Goal: Task Accomplishment & Management: Use online tool/utility

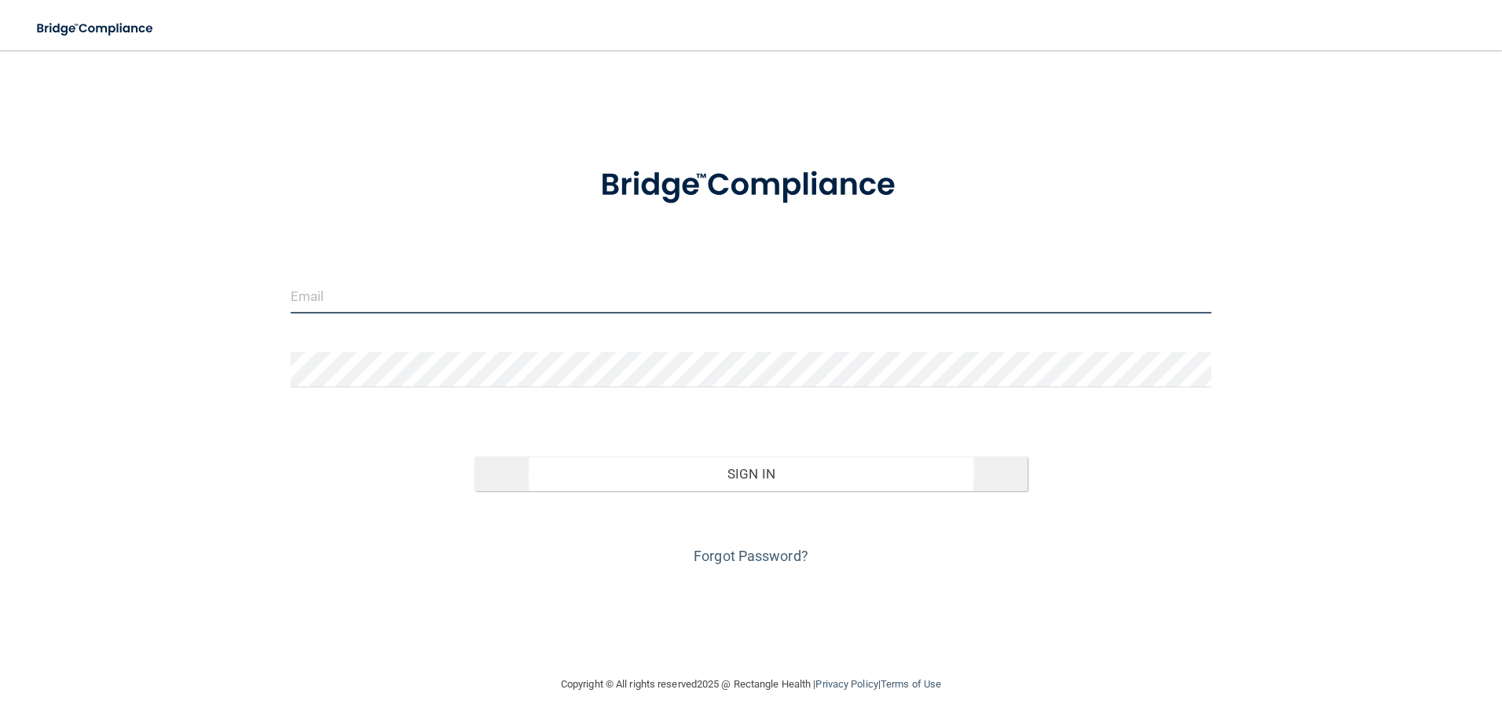
type input "[EMAIL_ADDRESS][DOMAIN_NAME]"
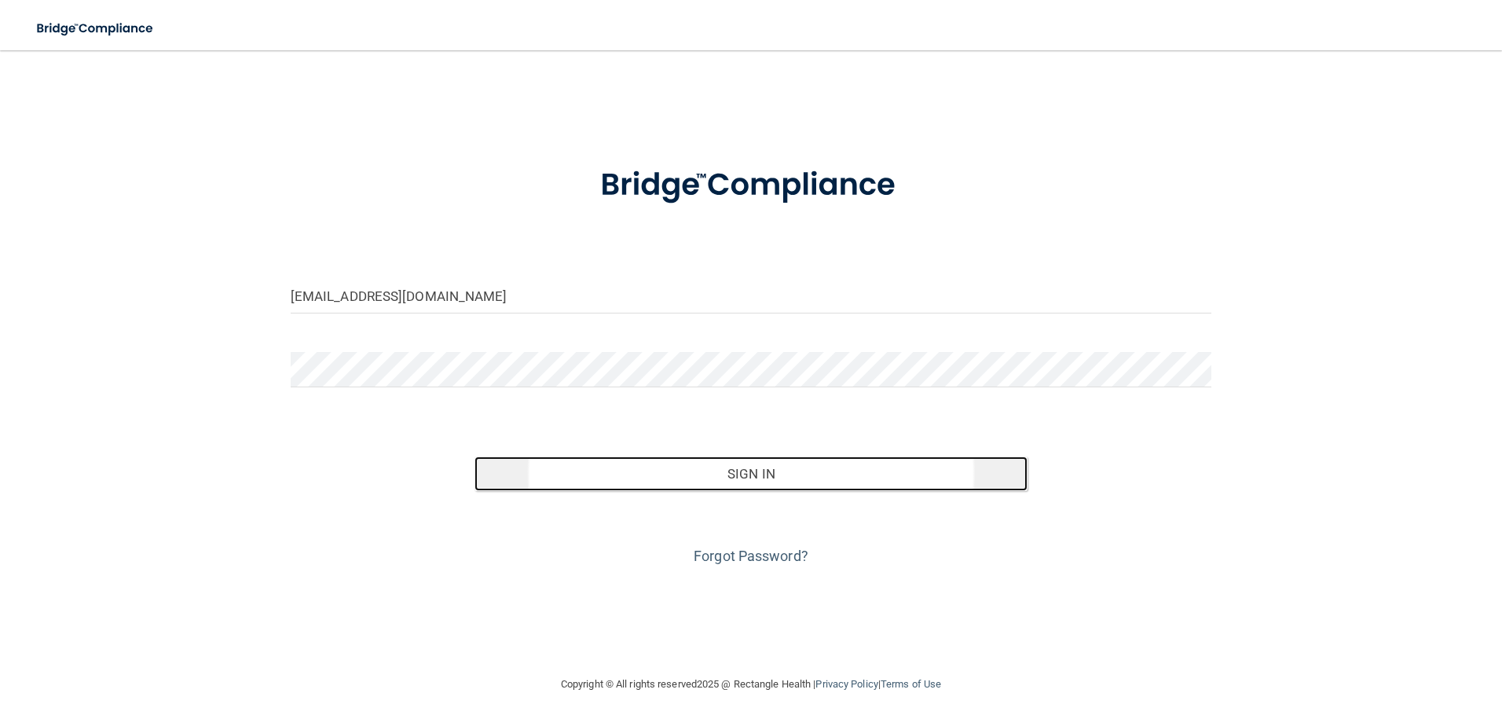
click at [785, 476] on button "Sign In" at bounding box center [750, 473] width 553 height 35
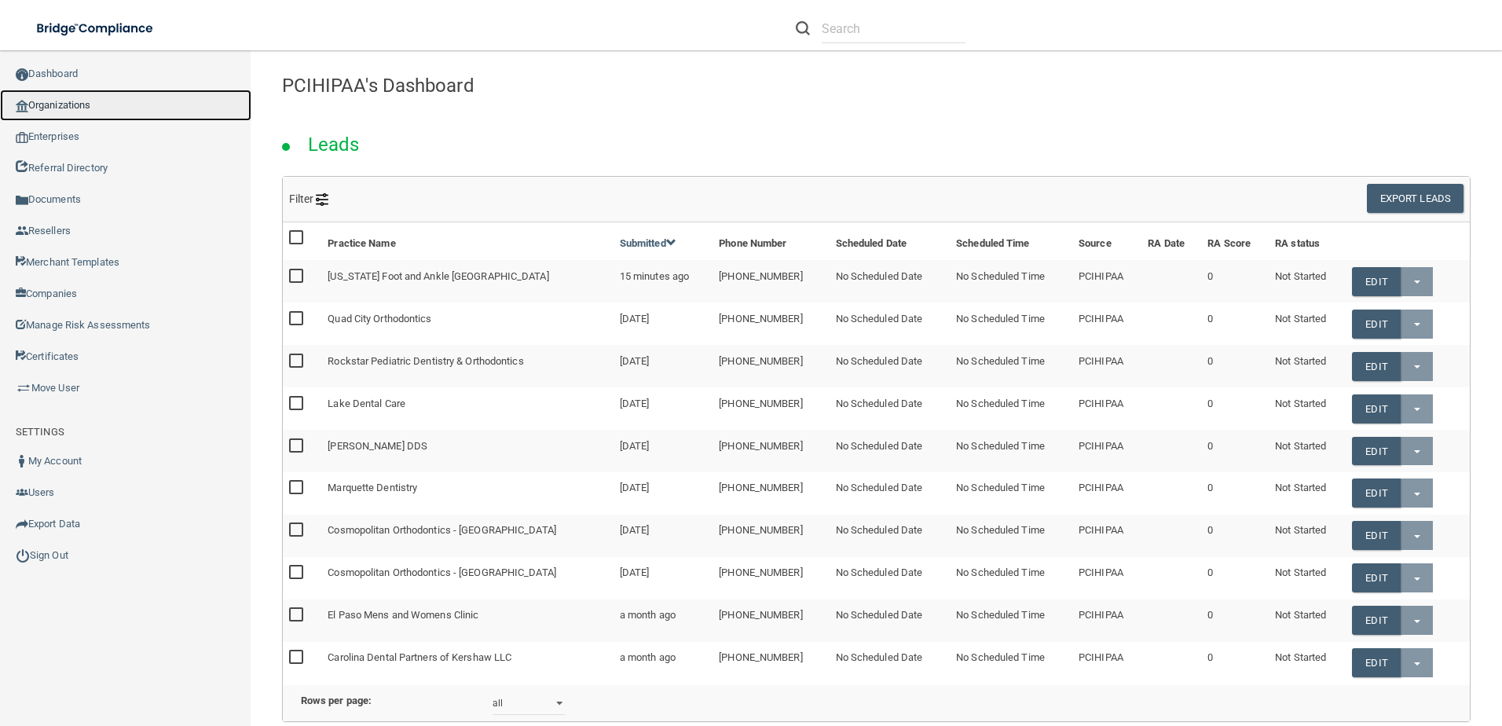
click at [123, 114] on link "Organizations" at bounding box center [125, 105] width 251 height 31
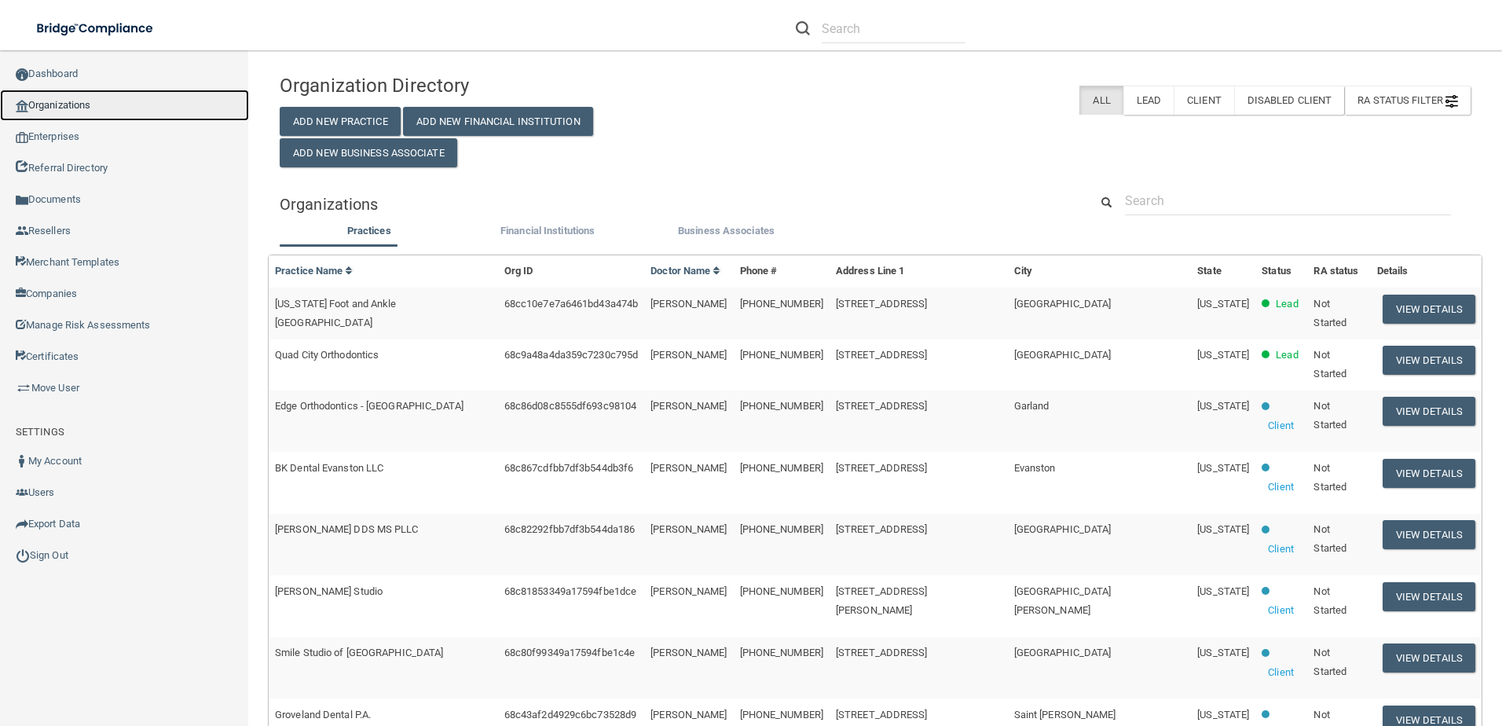
click at [119, 108] on link "Organizations" at bounding box center [124, 105] width 249 height 31
click at [125, 76] on link "Dashboard" at bounding box center [124, 73] width 249 height 31
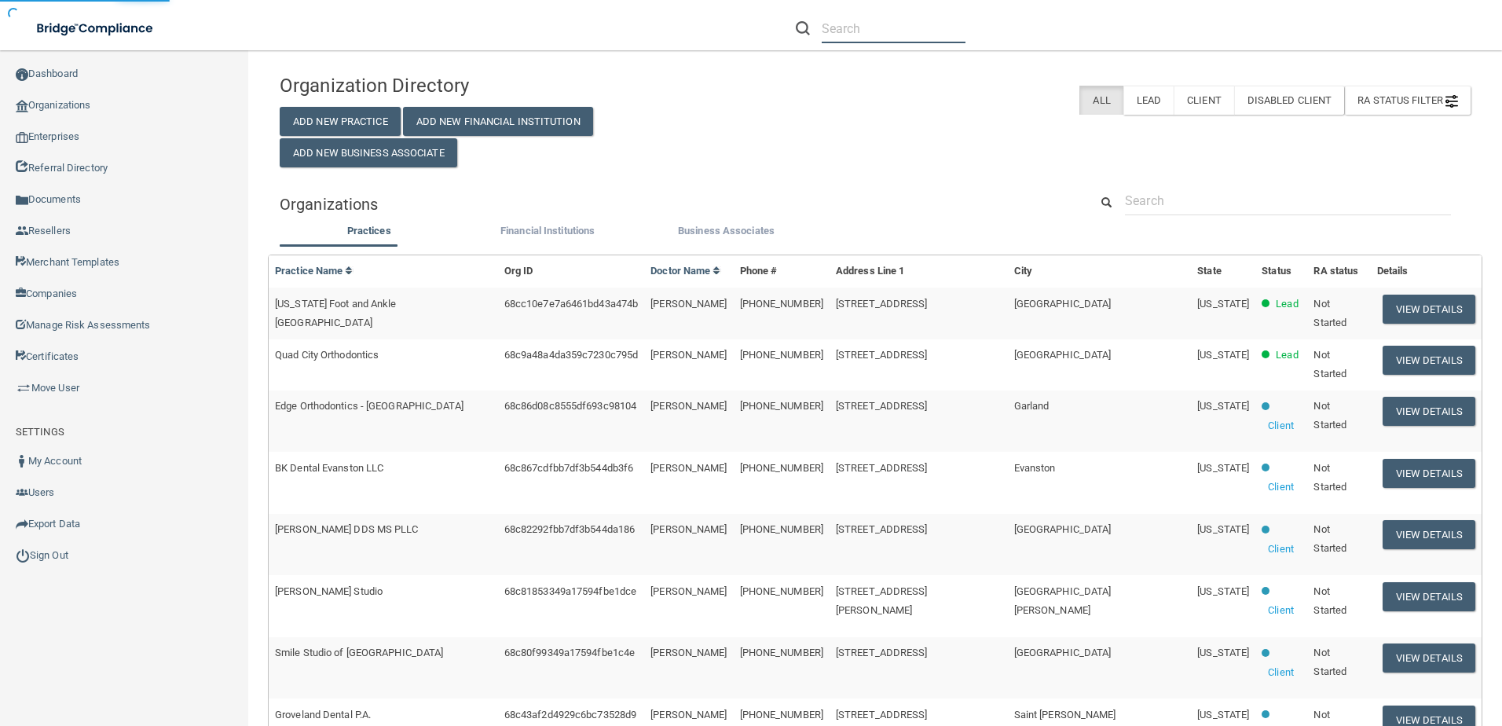
click at [895, 37] on input "text" at bounding box center [894, 28] width 144 height 29
paste input "Dakota Family Dentistry"
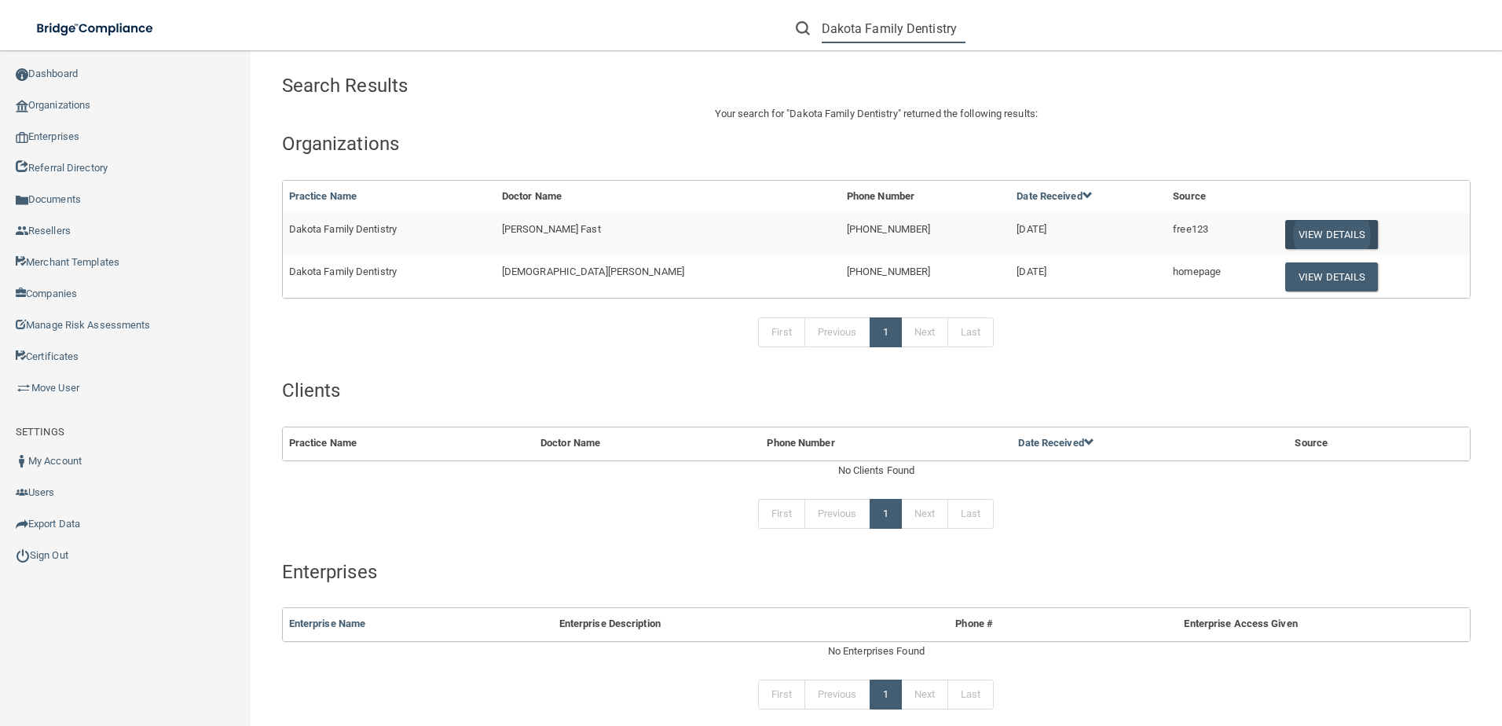
type input "Dakota Family Dentistry"
click at [1285, 241] on button "View Details" at bounding box center [1331, 234] width 93 height 29
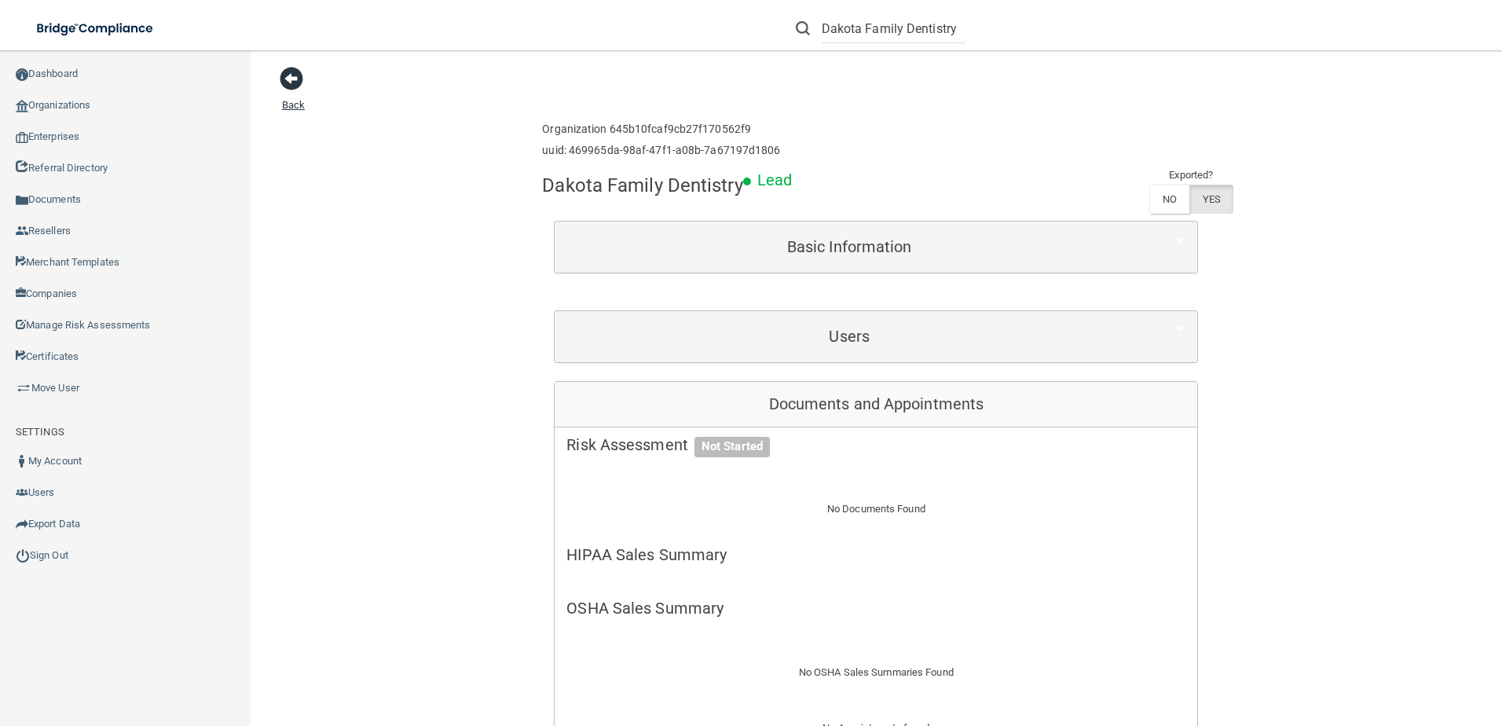
click at [298, 87] on span at bounding box center [292, 79] width 24 height 24
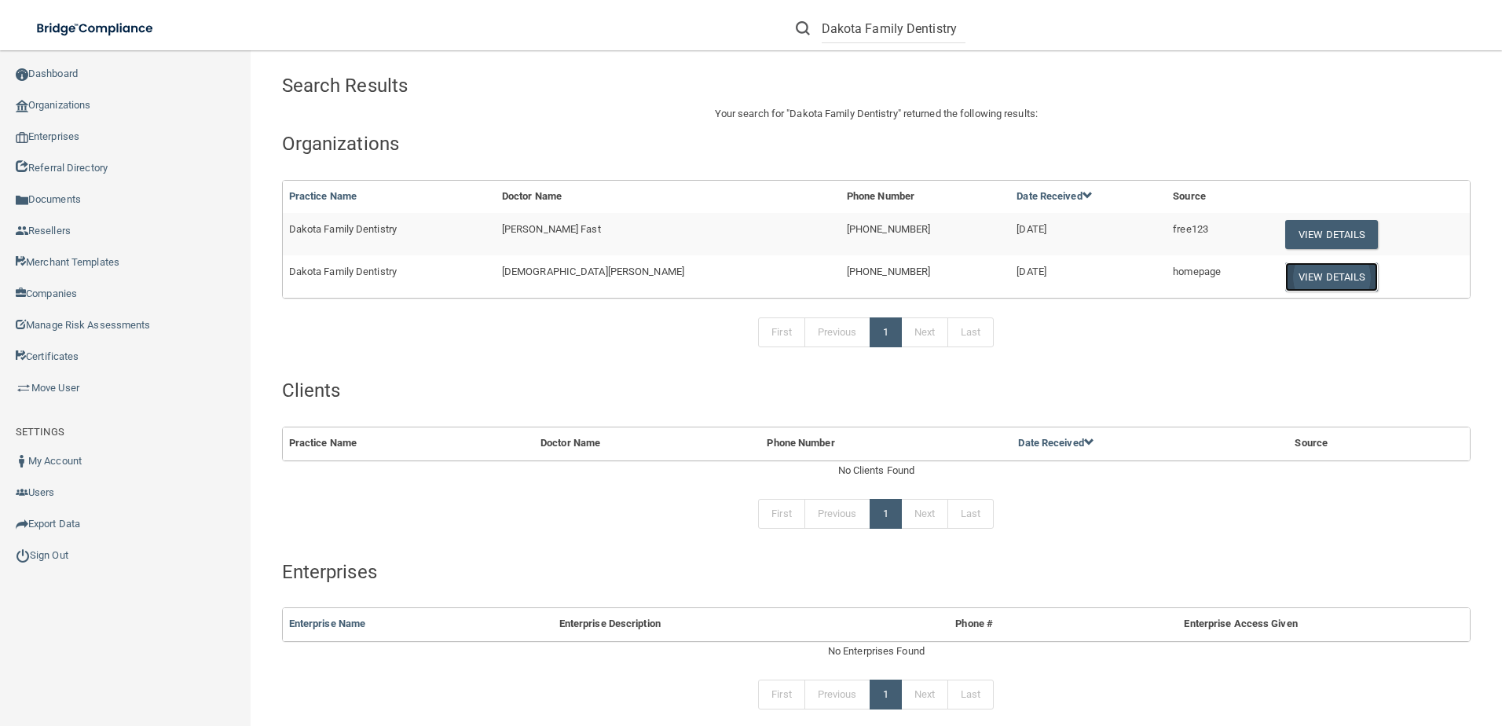
click at [1291, 273] on button "View Details" at bounding box center [1331, 276] width 93 height 29
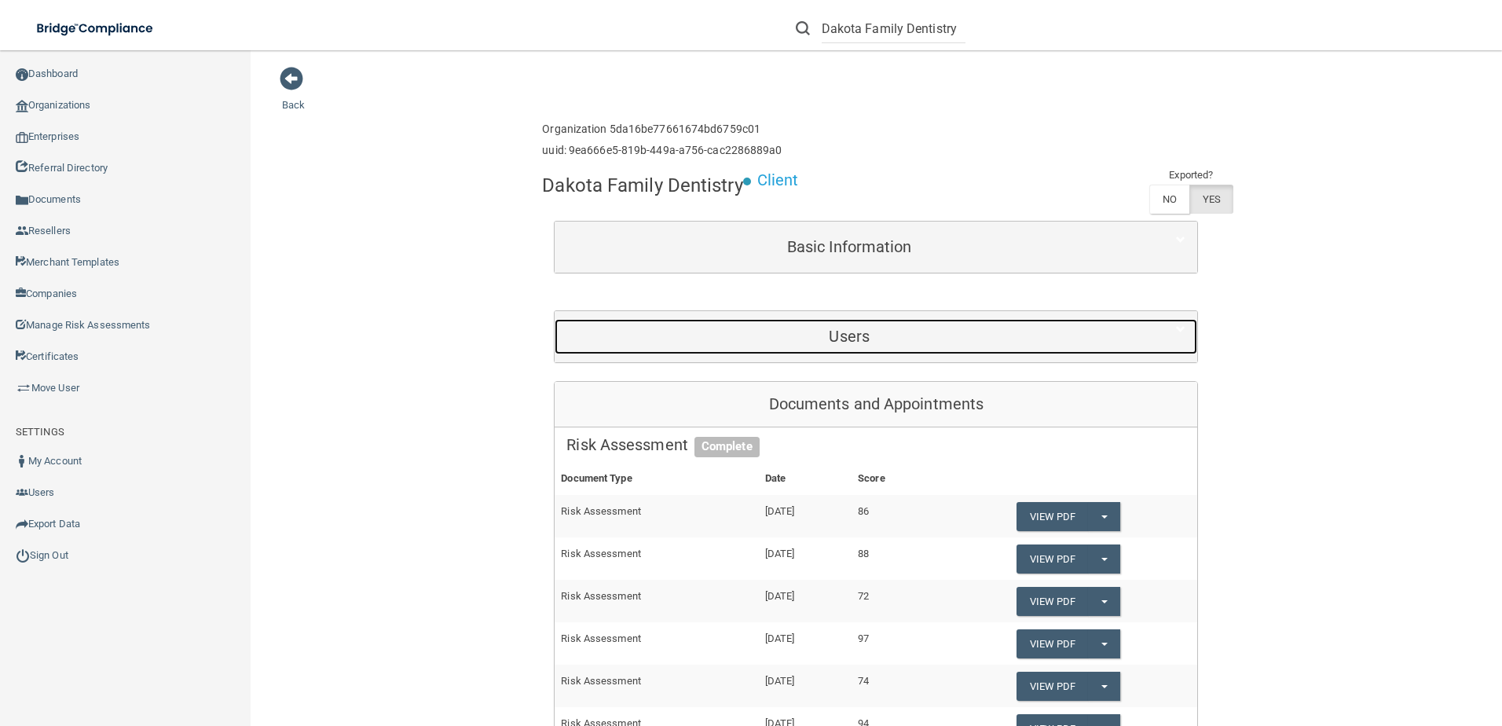
click at [806, 347] on div "Users" at bounding box center [849, 336] width 589 height 35
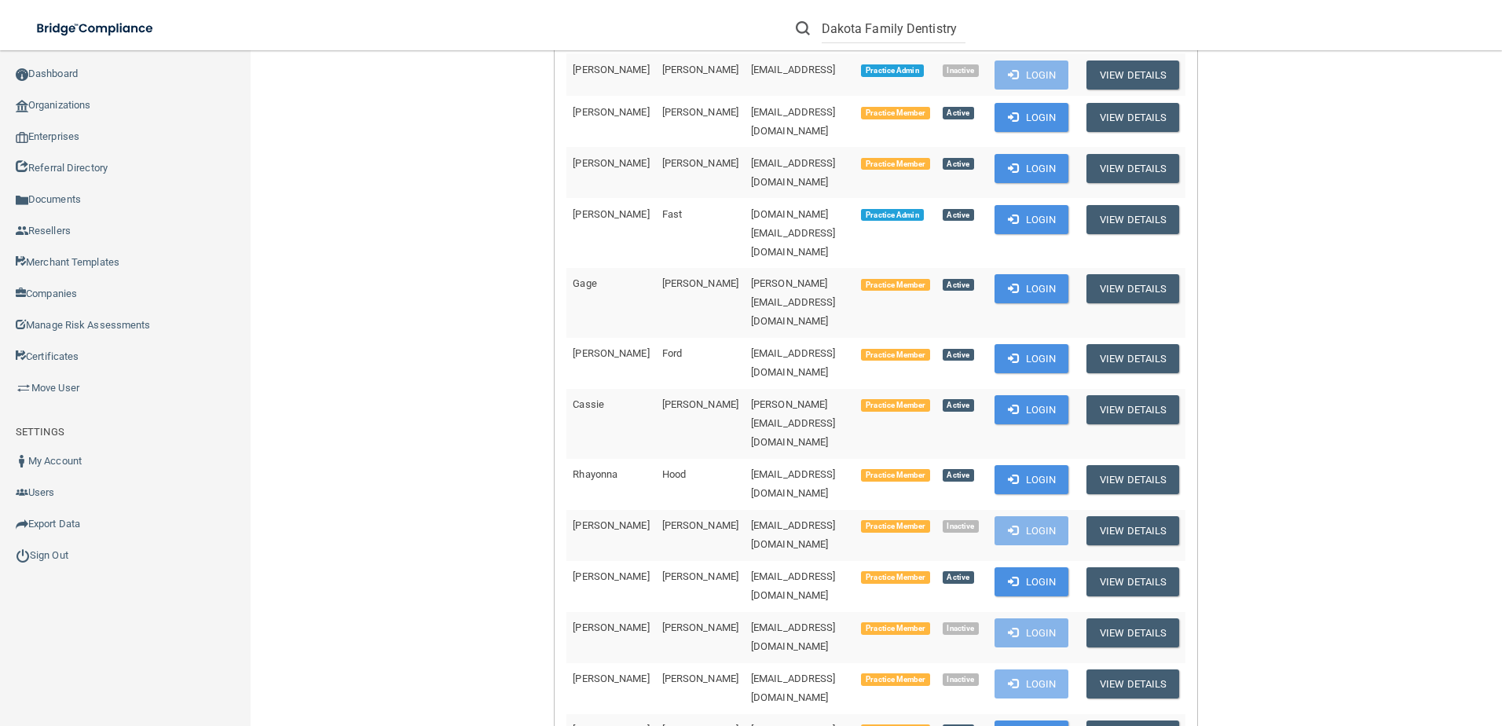
scroll to position [471, 0]
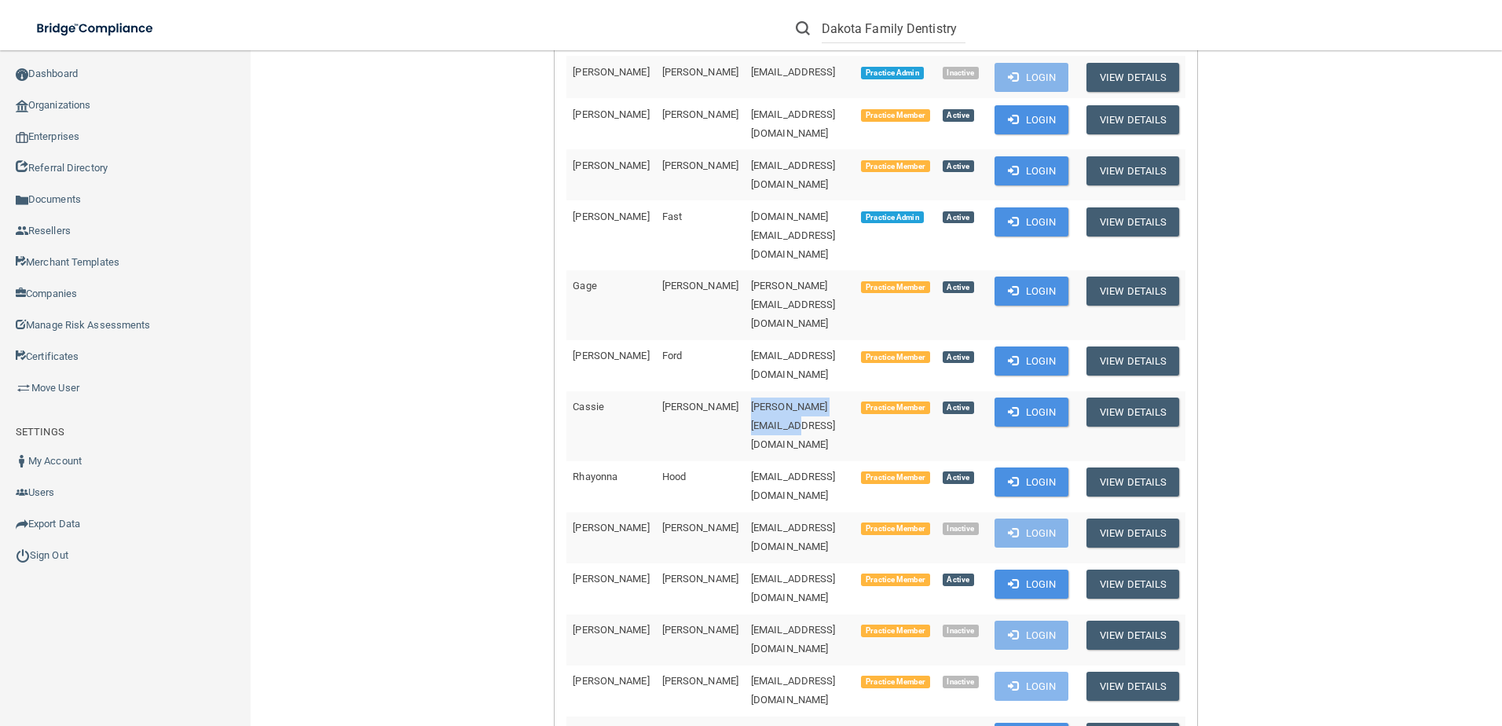
drag, startPoint x: 800, startPoint y: 308, endPoint x: 684, endPoint y: 317, distance: 115.9
click at [745, 391] on td "[PERSON_NAME][EMAIL_ADDRESS][DOMAIN_NAME]" at bounding box center [800, 426] width 111 height 70
copy span "[PERSON_NAME][EMAIL_ADDRESS][DOMAIN_NAME]"
click at [98, 525] on link "Export Data" at bounding box center [125, 523] width 251 height 31
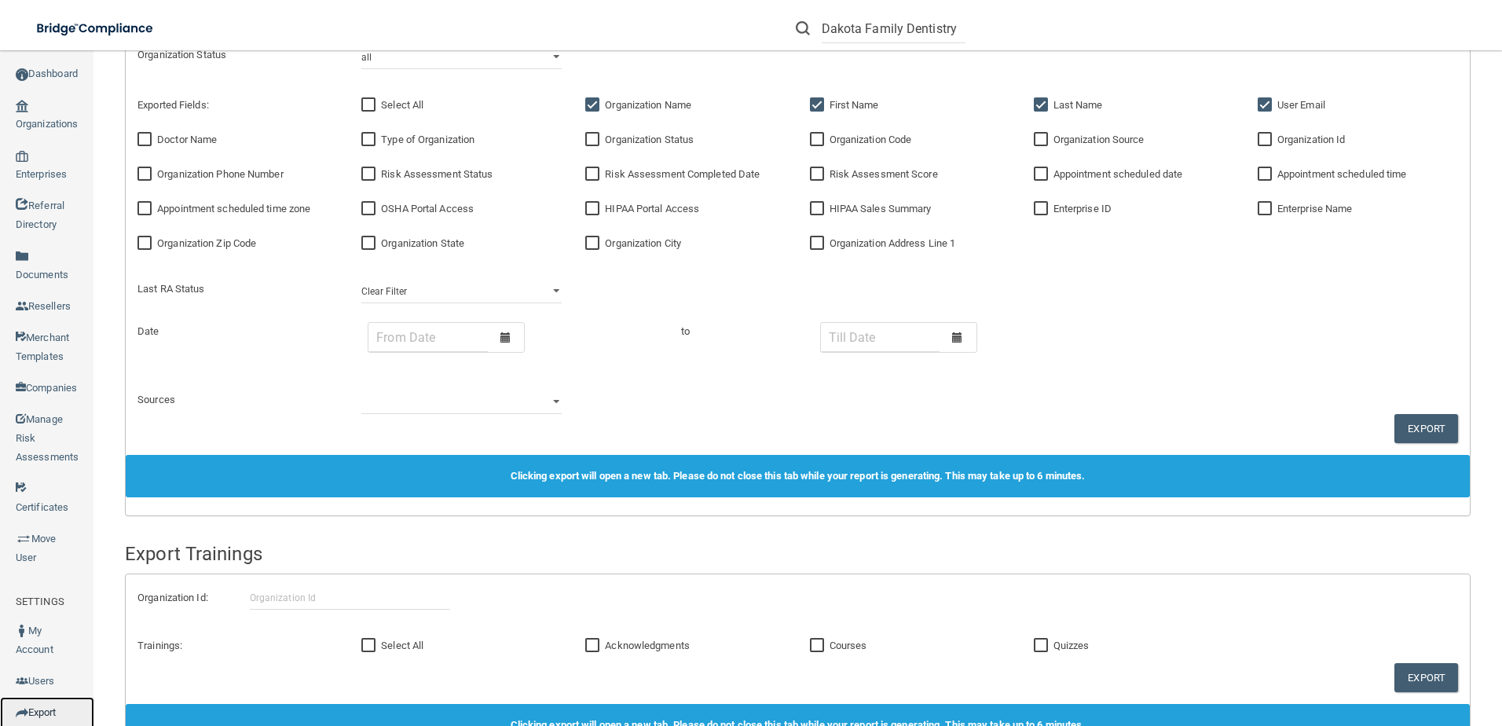
scroll to position [287, 0]
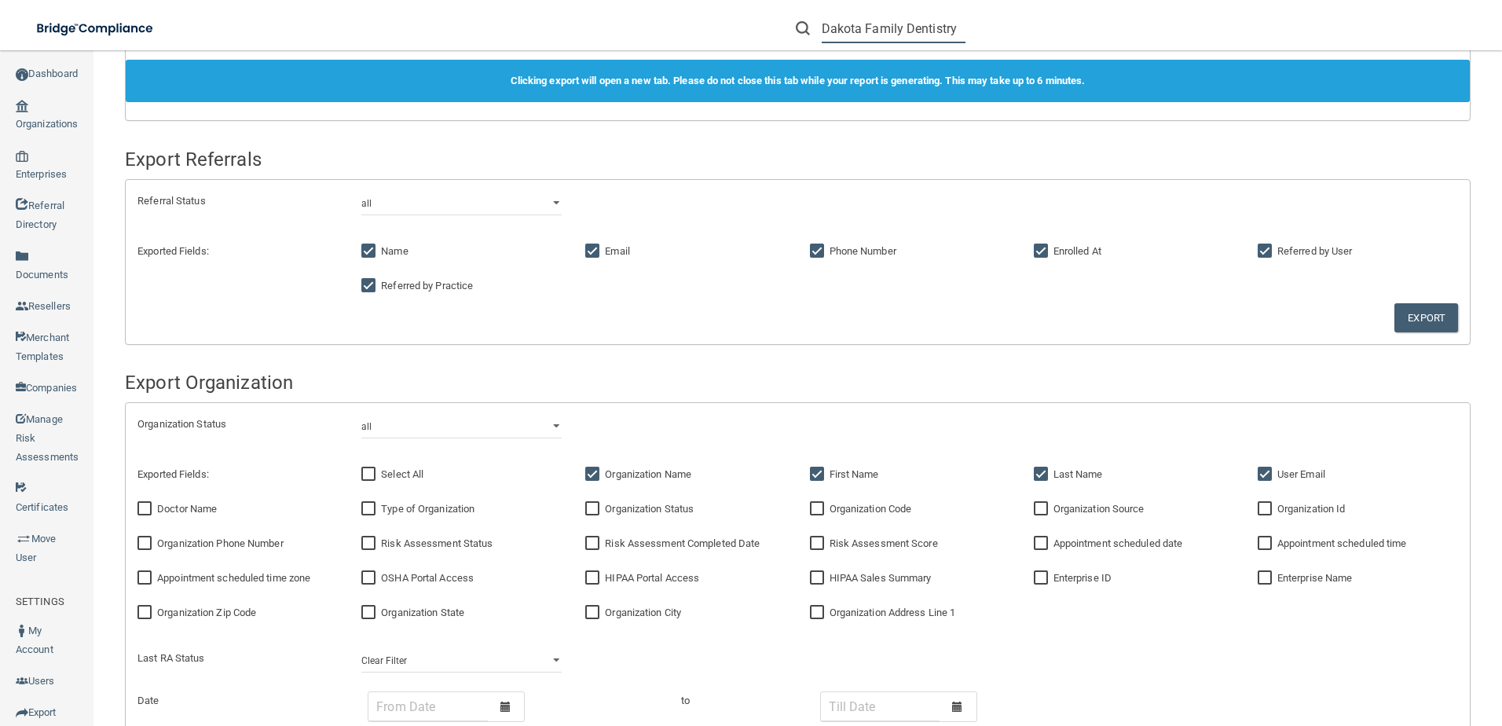
click at [908, 35] on input "Dakota Family Dentistry" at bounding box center [894, 28] width 144 height 29
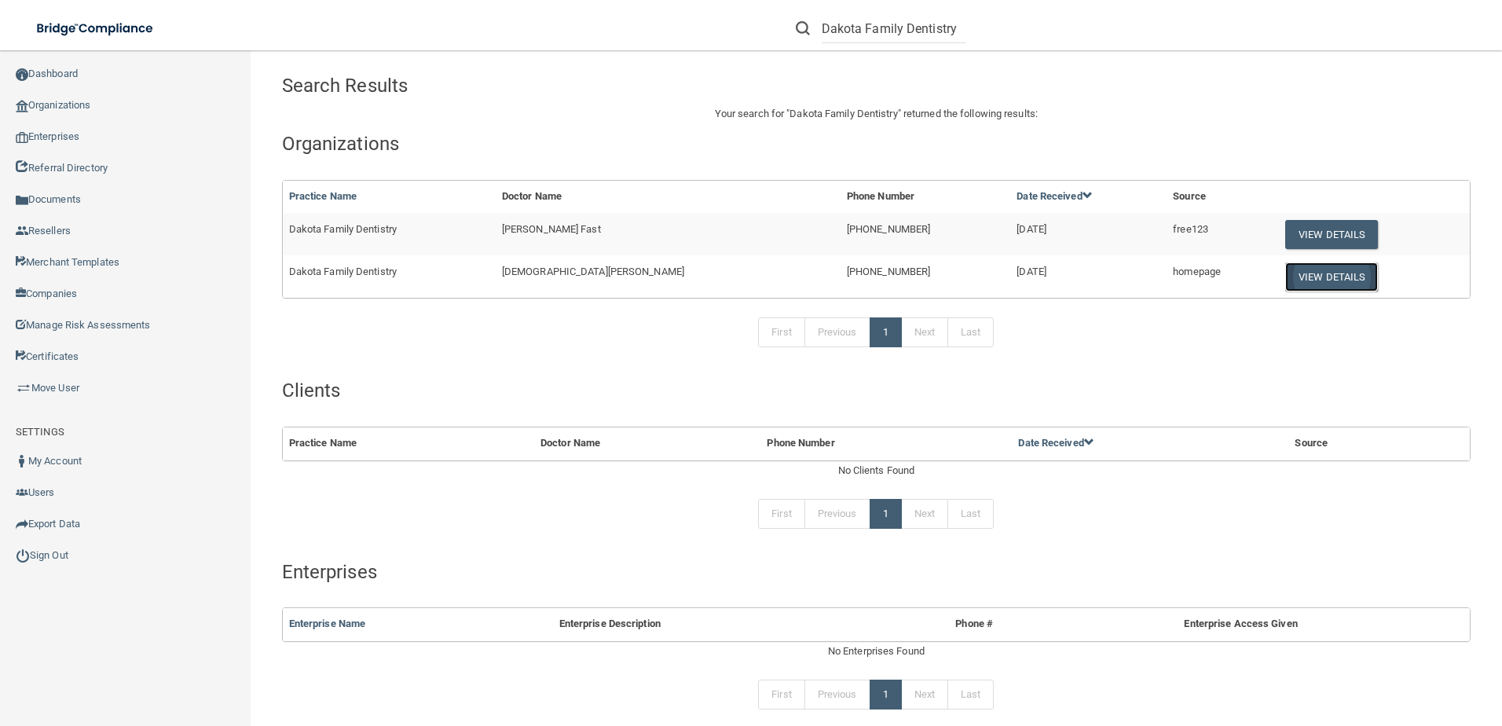
click at [1307, 269] on button "View Details" at bounding box center [1331, 276] width 93 height 29
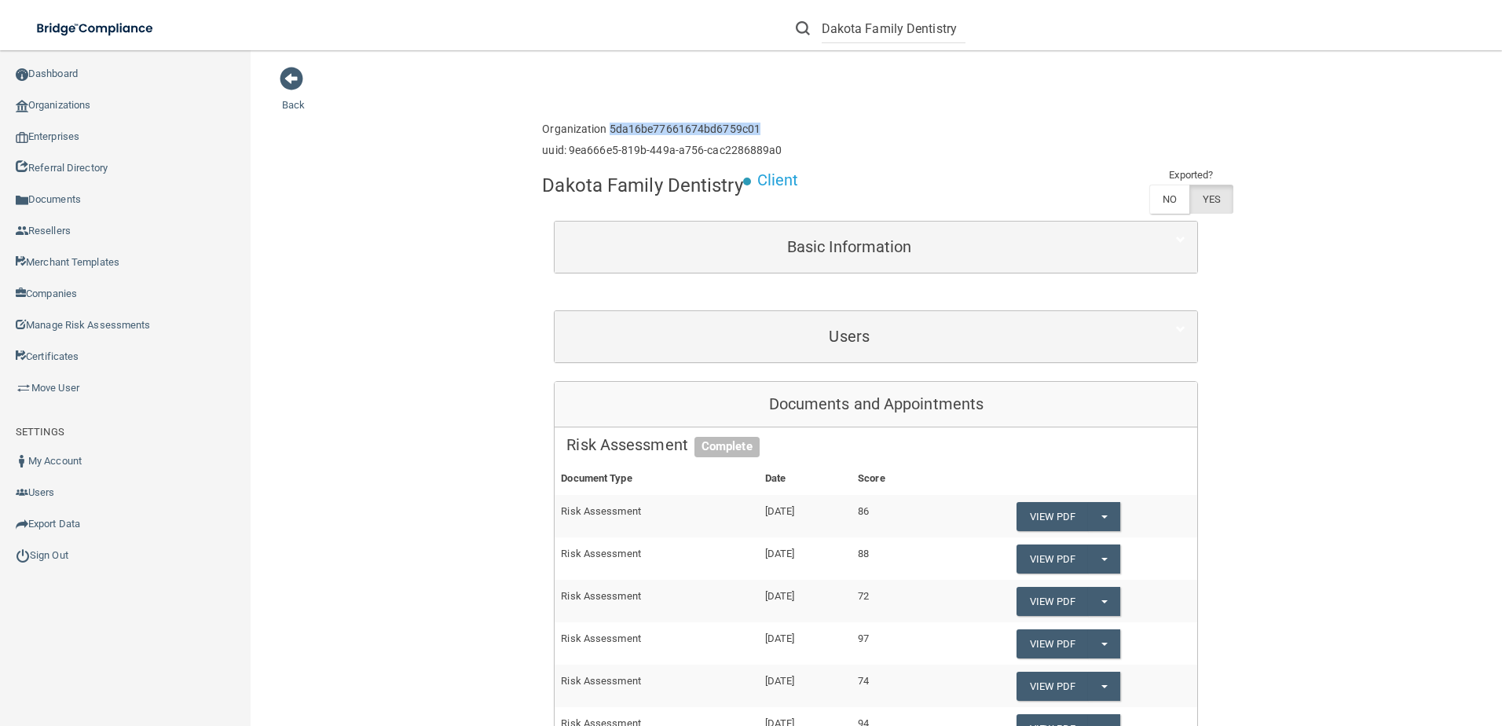
drag, startPoint x: 602, startPoint y: 129, endPoint x: 765, endPoint y: 133, distance: 163.4
click at [765, 133] on h6 "Organization 5da16be77661674bd6759c01" at bounding box center [662, 129] width 240 height 12
copy h6 "5da16be77661674bd6759c01"
click at [83, 526] on link "Export Data" at bounding box center [125, 523] width 251 height 31
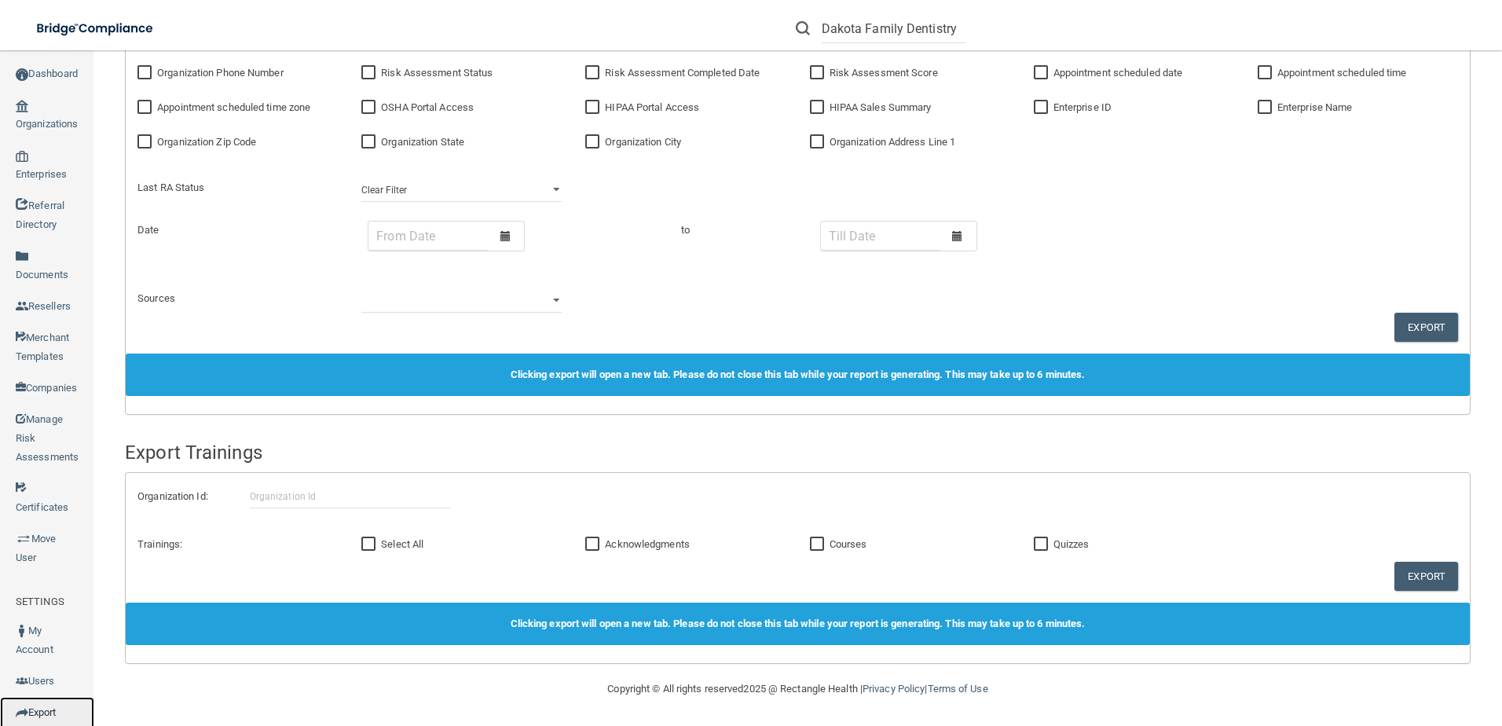
scroll to position [758, 0]
click at [419, 489] on input "text" at bounding box center [350, 496] width 200 height 24
paste input "5da16be77661674bd6759c01"
type input "5da16be77661674bd6759c01"
click at [601, 540] on input "Acknowledgments" at bounding box center [594, 543] width 18 height 13
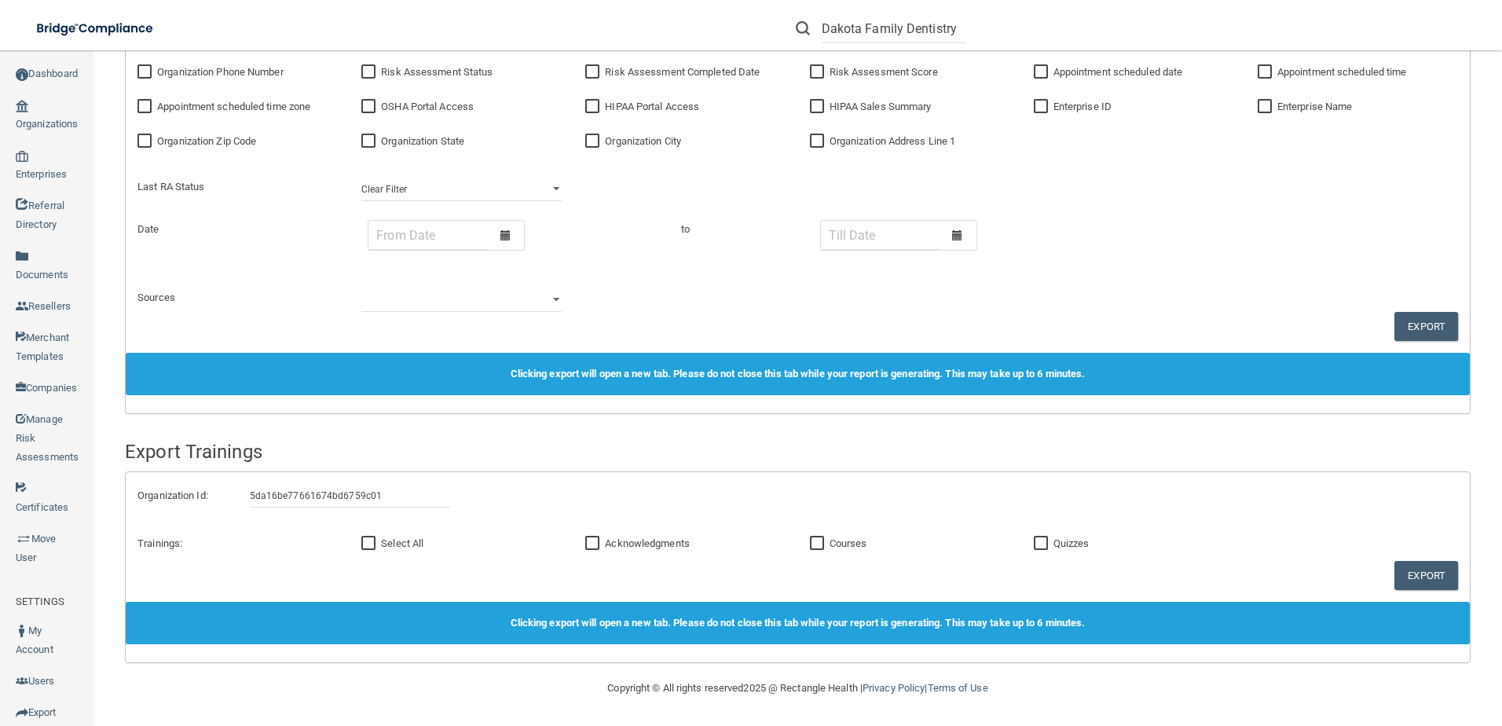
checkbox input "true"
click at [820, 545] on input "Courses" at bounding box center [819, 543] width 18 height 13
checkbox input "true"
click at [1041, 547] on input "Quizzes" at bounding box center [1043, 543] width 18 height 13
checkbox input "true"
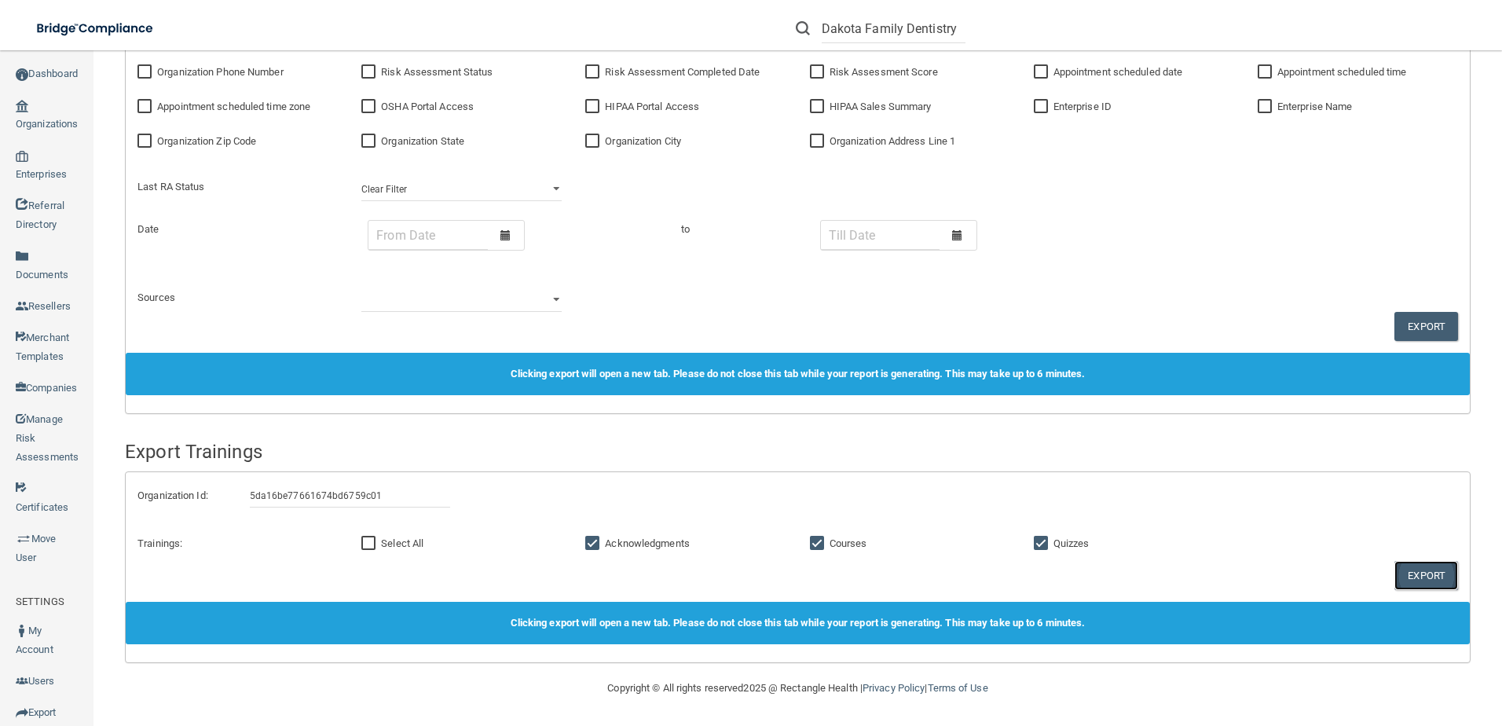
click at [1418, 579] on button "Export" at bounding box center [1426, 575] width 64 height 29
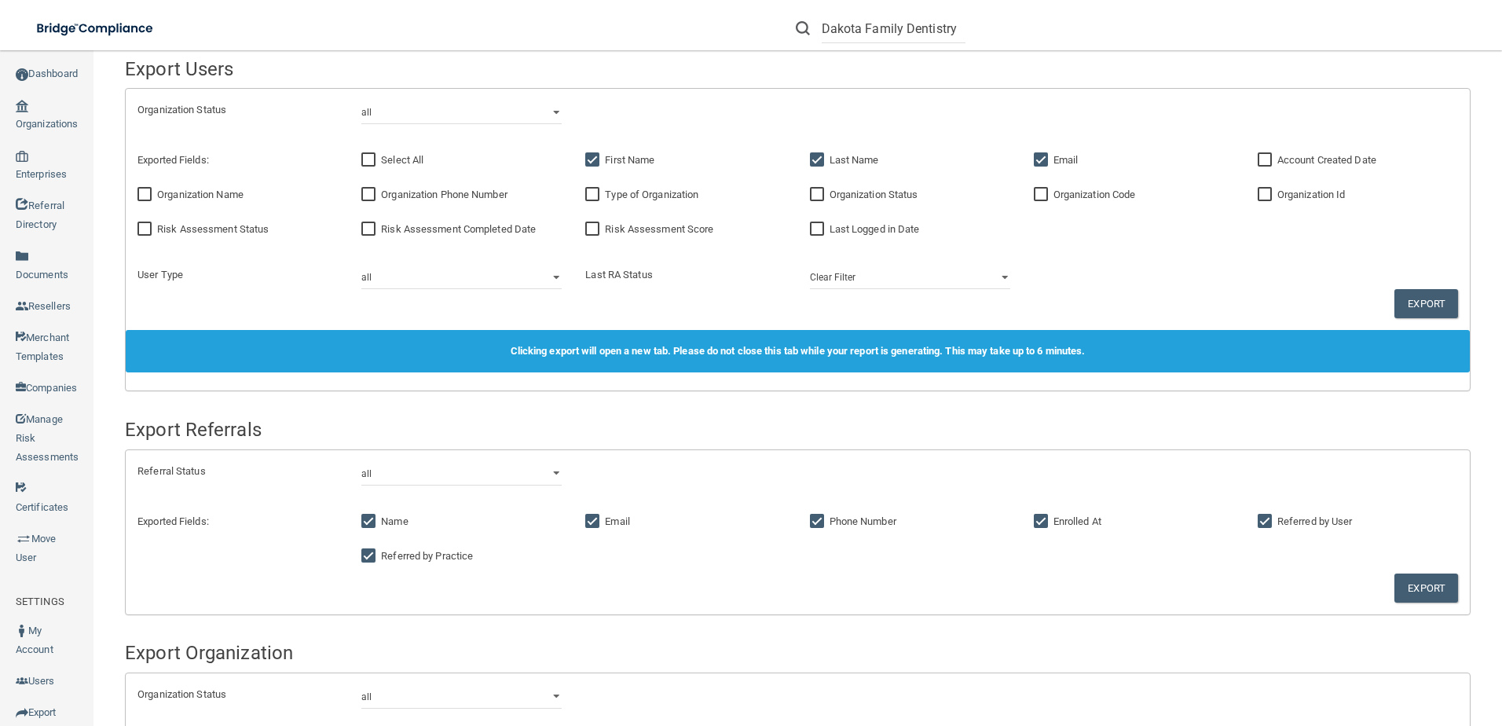
scroll to position [0, 0]
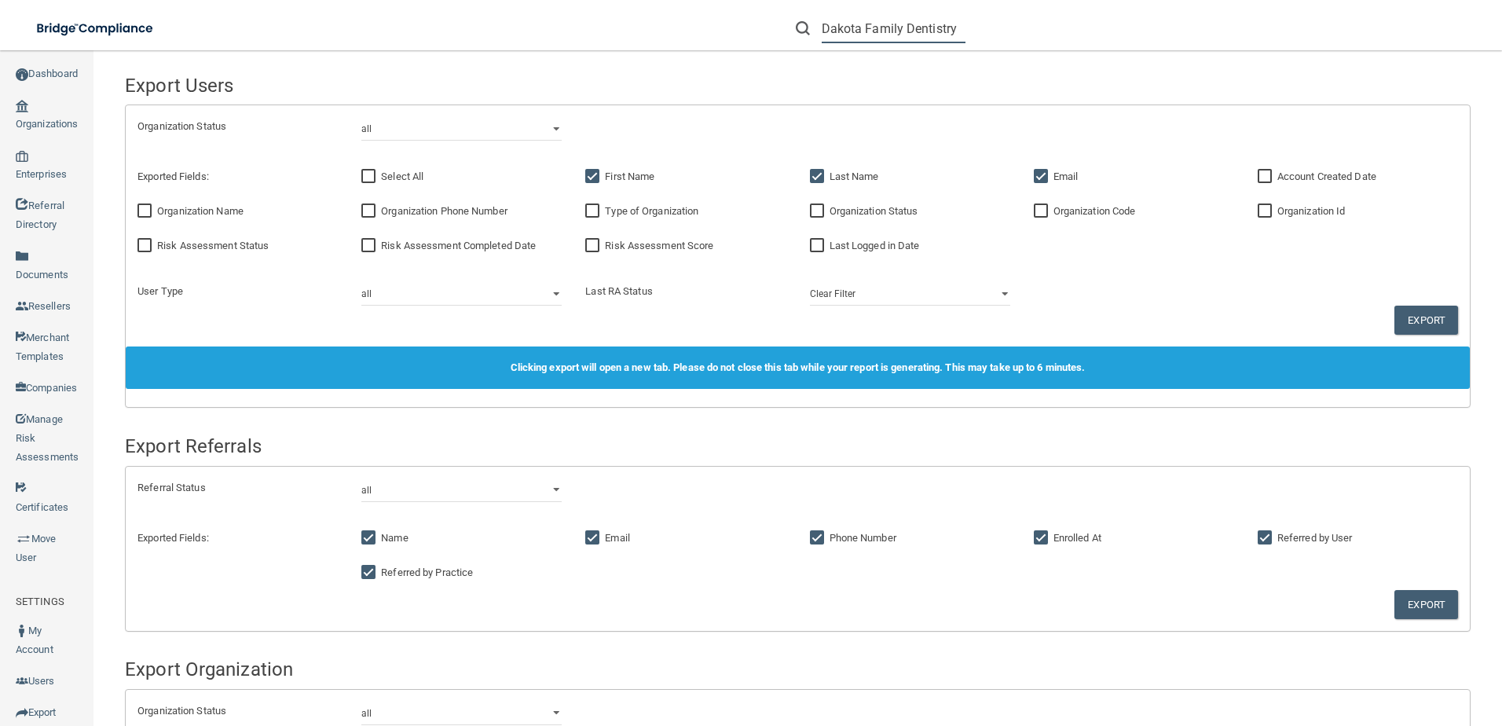
click at [888, 20] on input "Dakota Family Dentistry" at bounding box center [894, 28] width 144 height 29
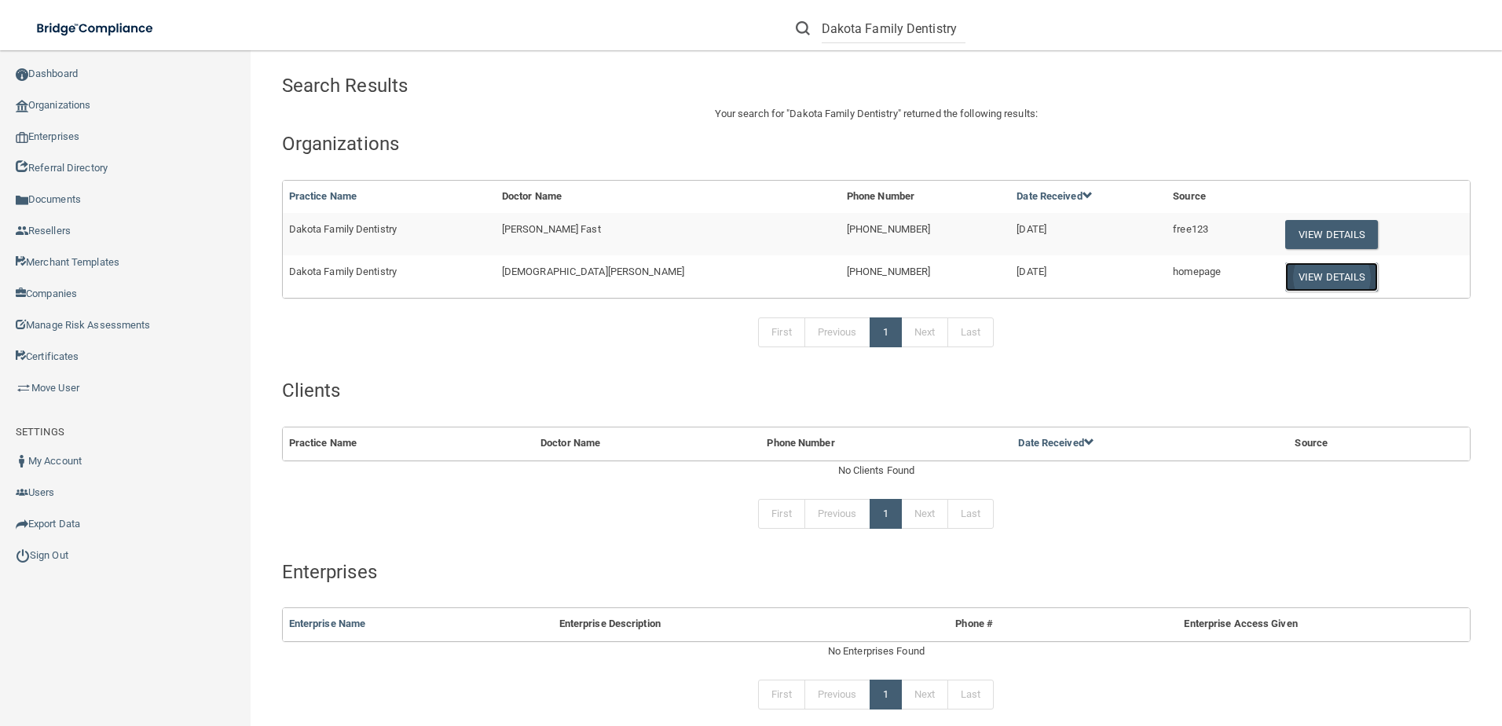
click at [1285, 276] on button "View Details" at bounding box center [1331, 276] width 93 height 29
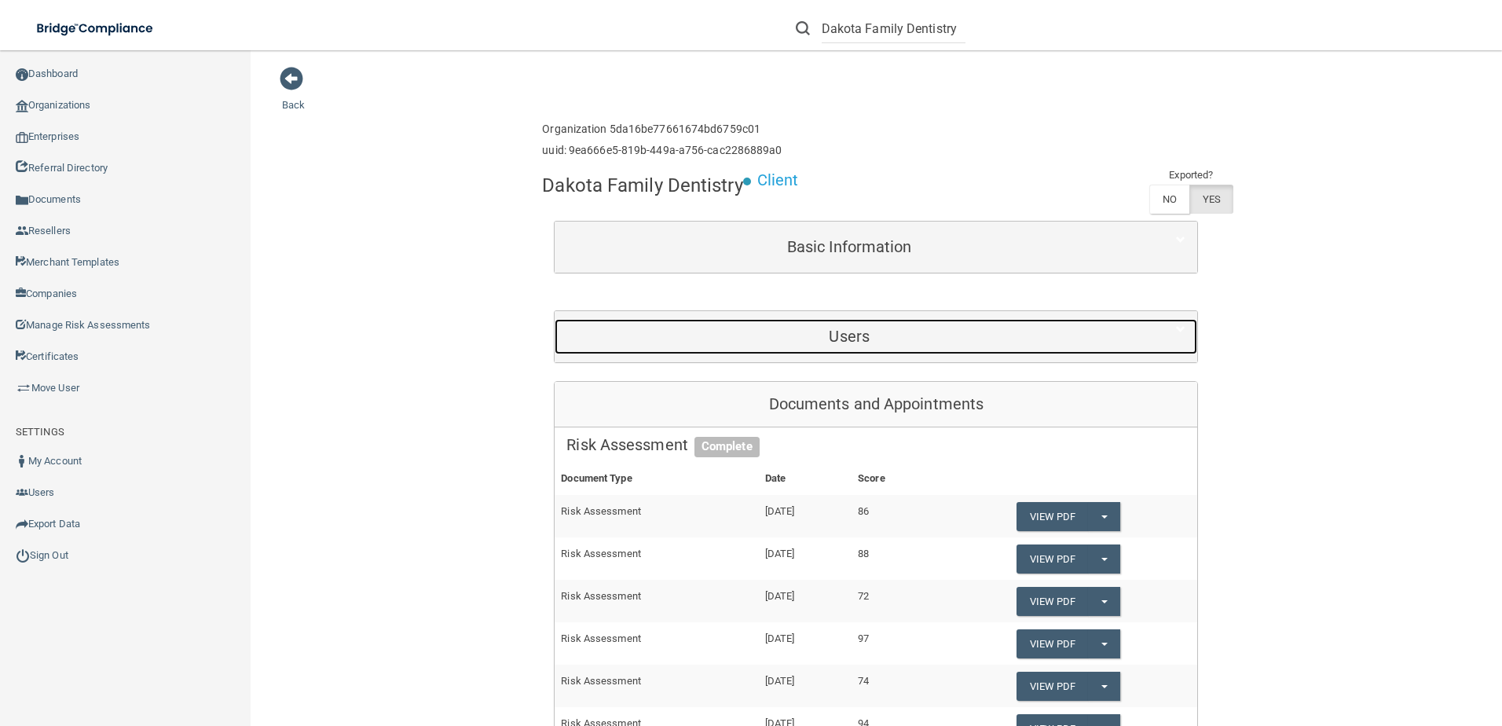
click at [706, 338] on h5 "Users" at bounding box center [849, 336] width 566 height 17
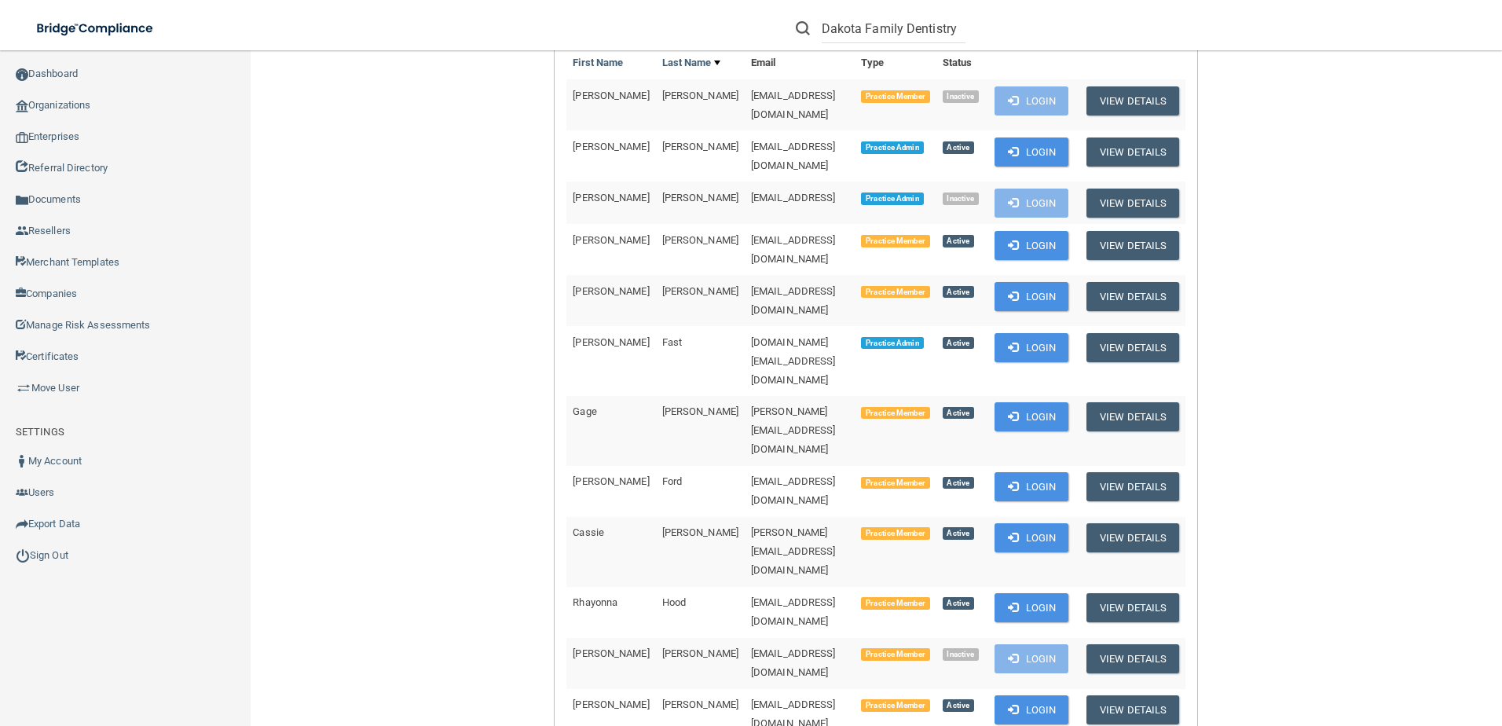
scroll to position [393, 0]
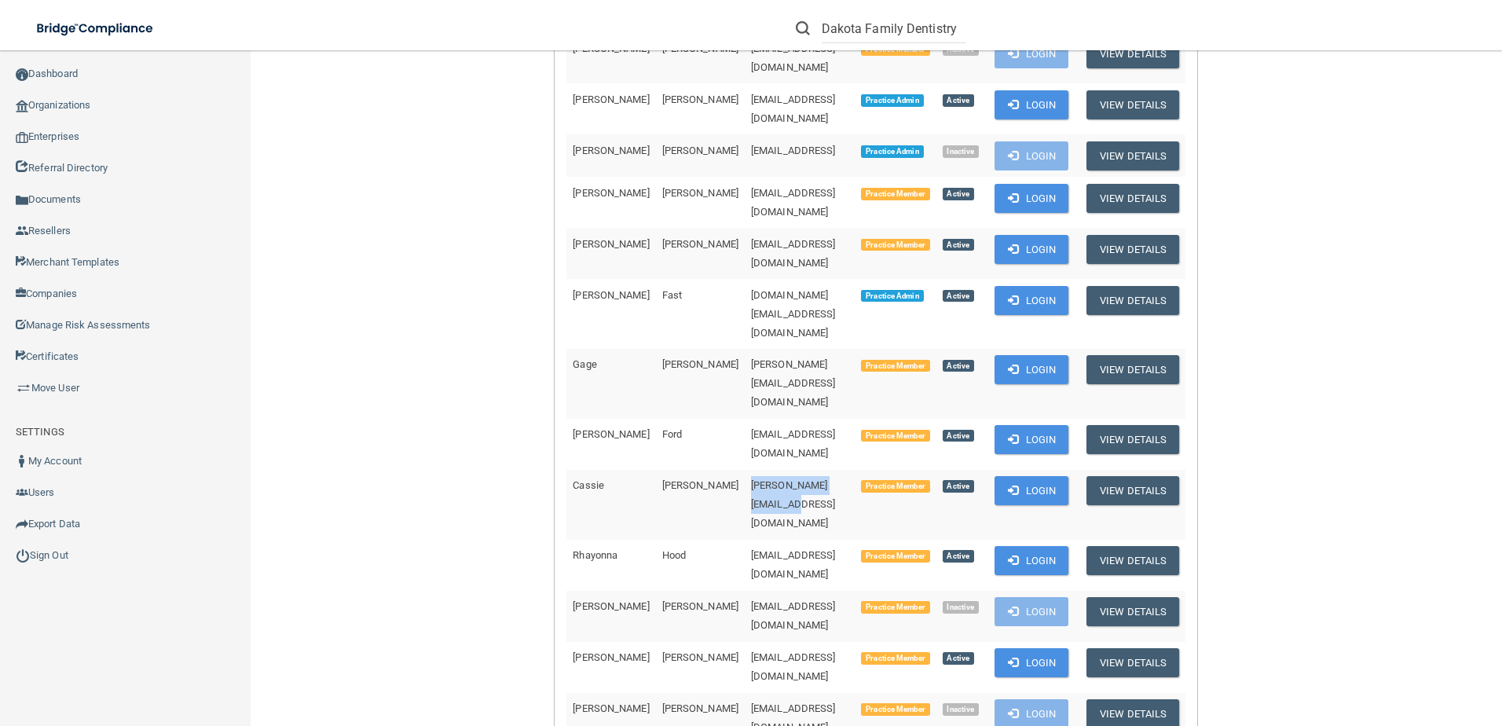
drag, startPoint x: 799, startPoint y: 388, endPoint x: 682, endPoint y: 392, distance: 117.1
click at [745, 470] on td "[PERSON_NAME][EMAIL_ADDRESS][DOMAIN_NAME]" at bounding box center [800, 505] width 111 height 70
copy span "[PERSON_NAME][EMAIL_ADDRESS][DOMAIN_NAME]"
click at [1119, 476] on button "View Details" at bounding box center [1132, 490] width 93 height 29
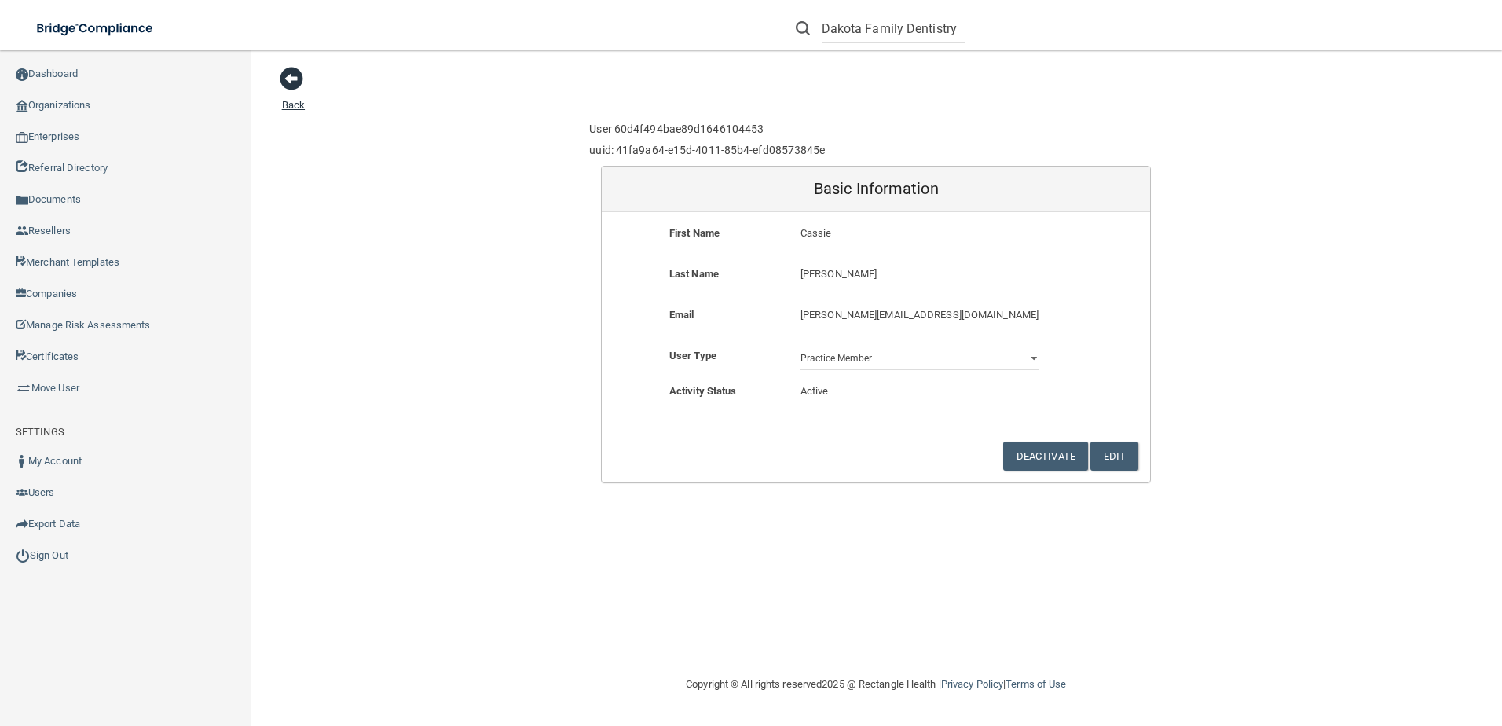
click at [292, 85] on span at bounding box center [292, 79] width 24 height 24
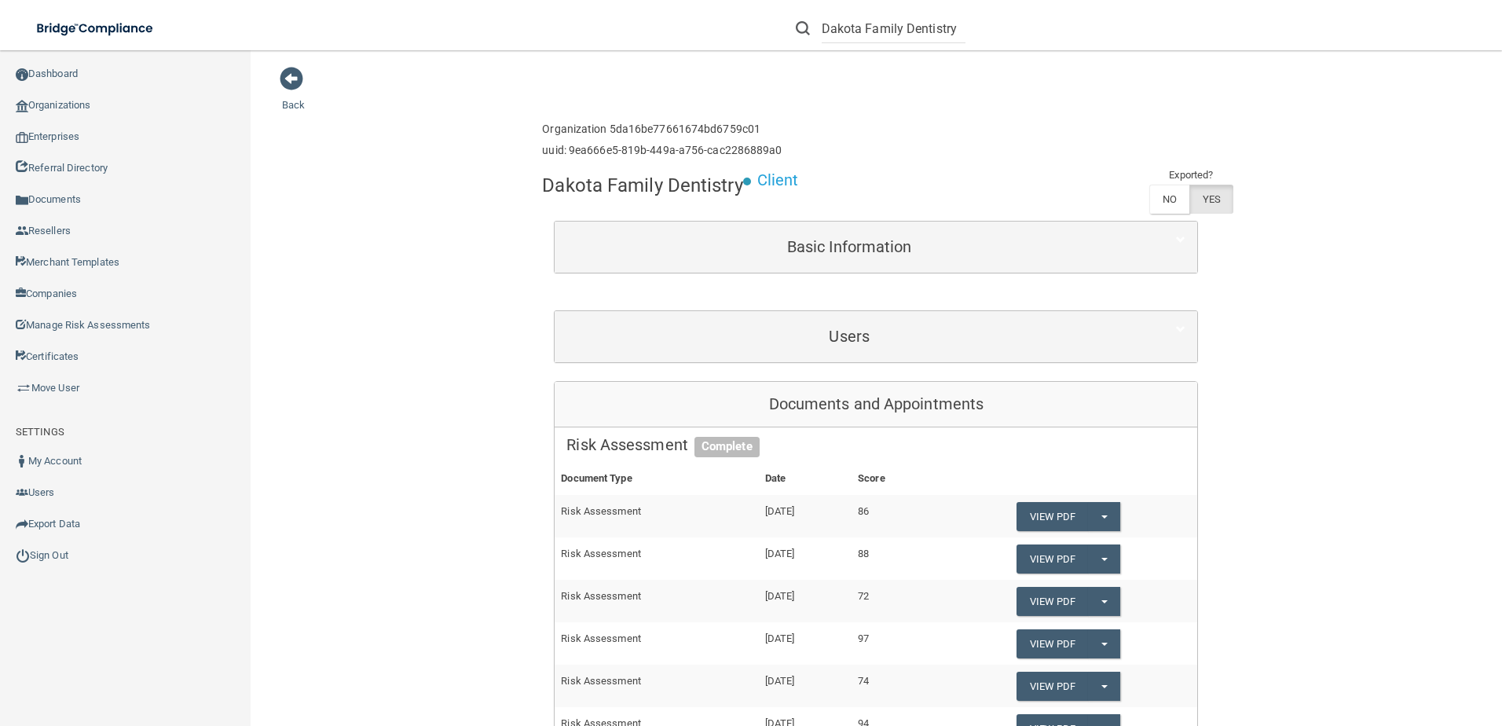
click at [1073, 167] on div "Dakota Family Dentistry Client Exported? NO YES" at bounding box center [876, 193] width 668 height 54
